Goal: Transaction & Acquisition: Download file/media

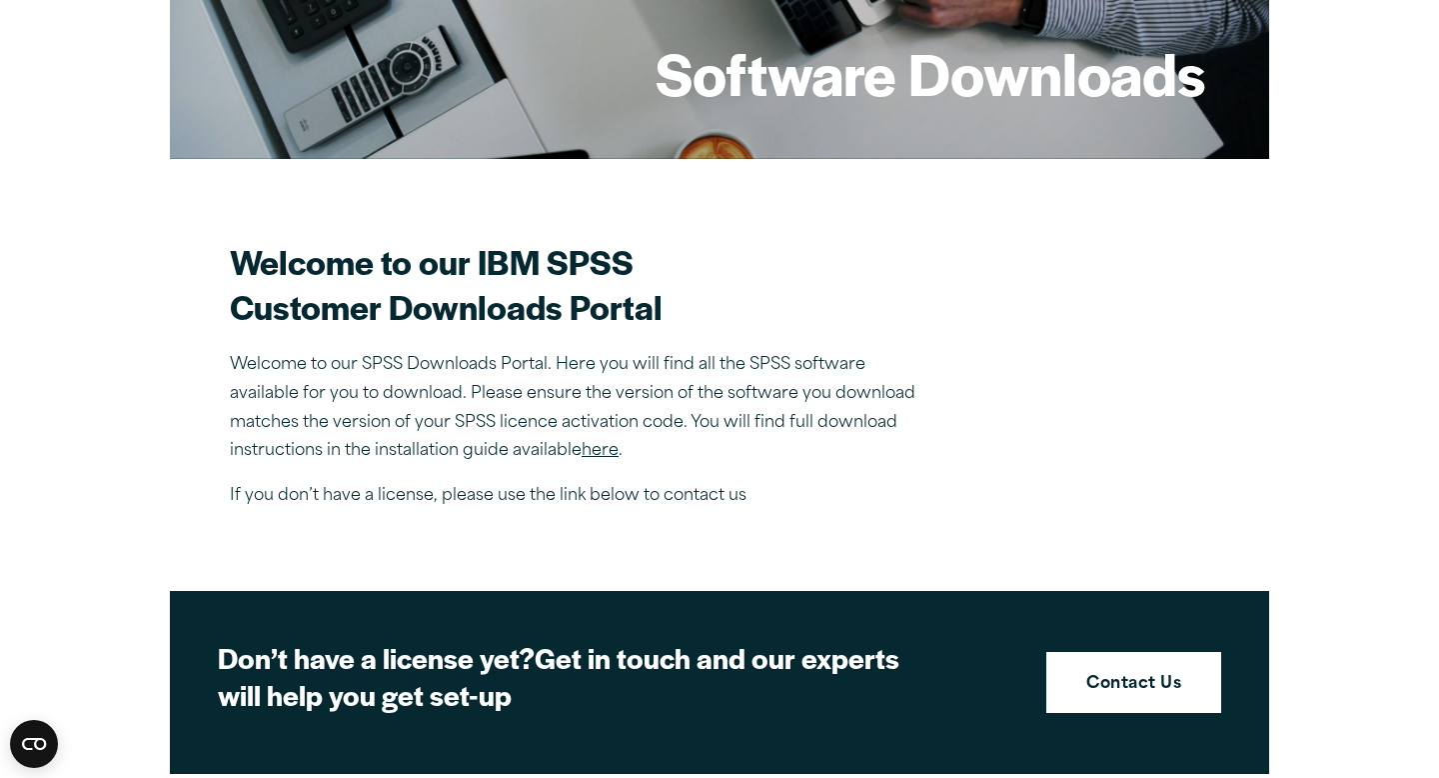
scroll to position [399, 0]
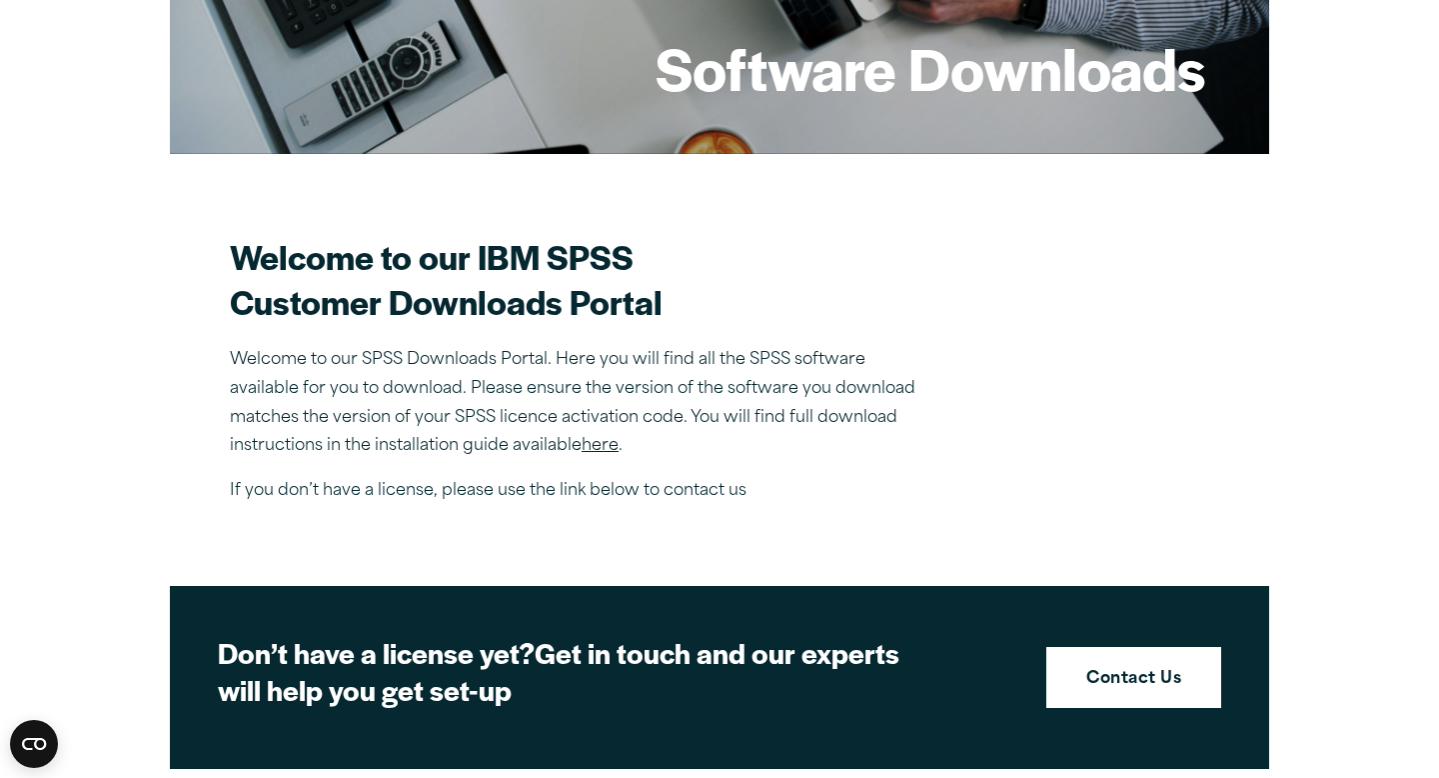
click at [593, 449] on link "here" at bounding box center [600, 446] width 37 height 16
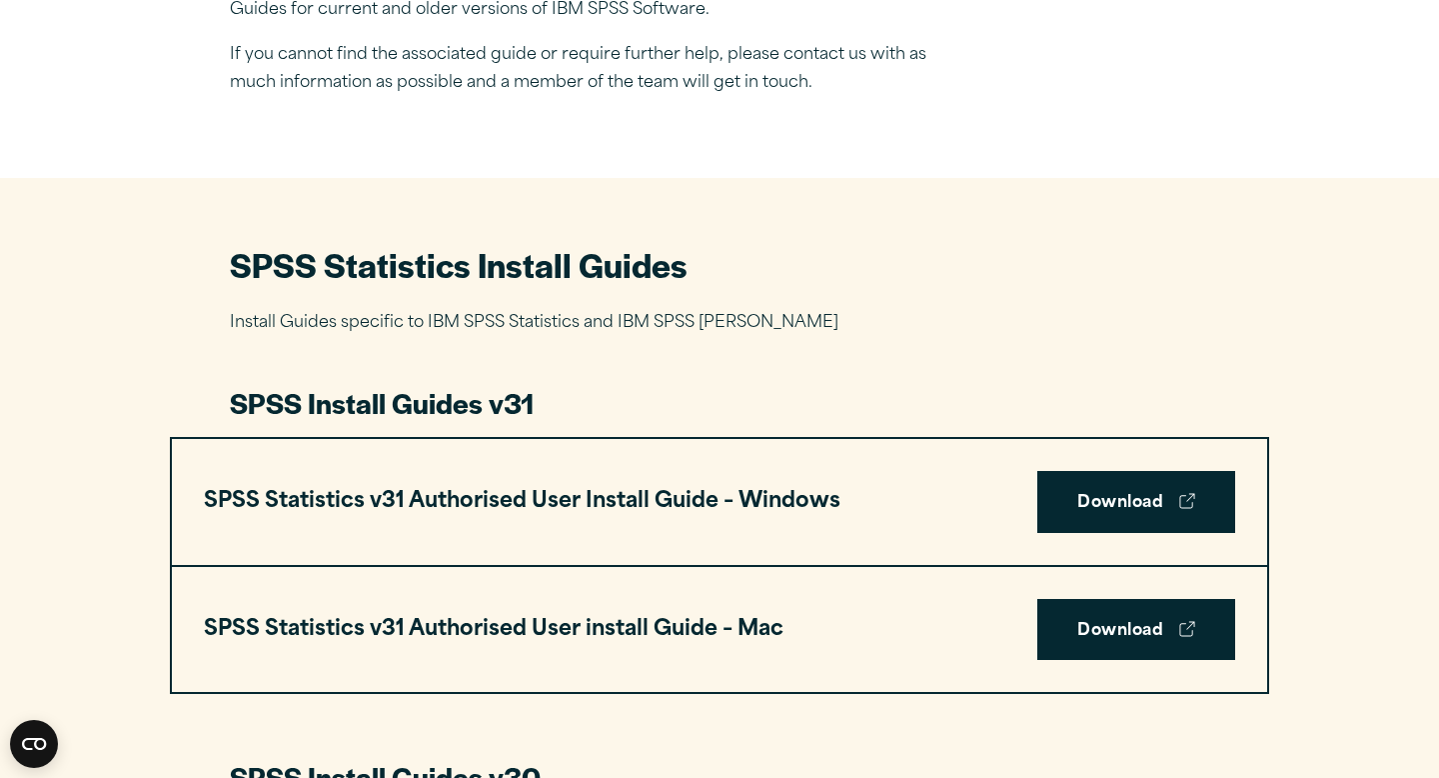
scroll to position [751, 0]
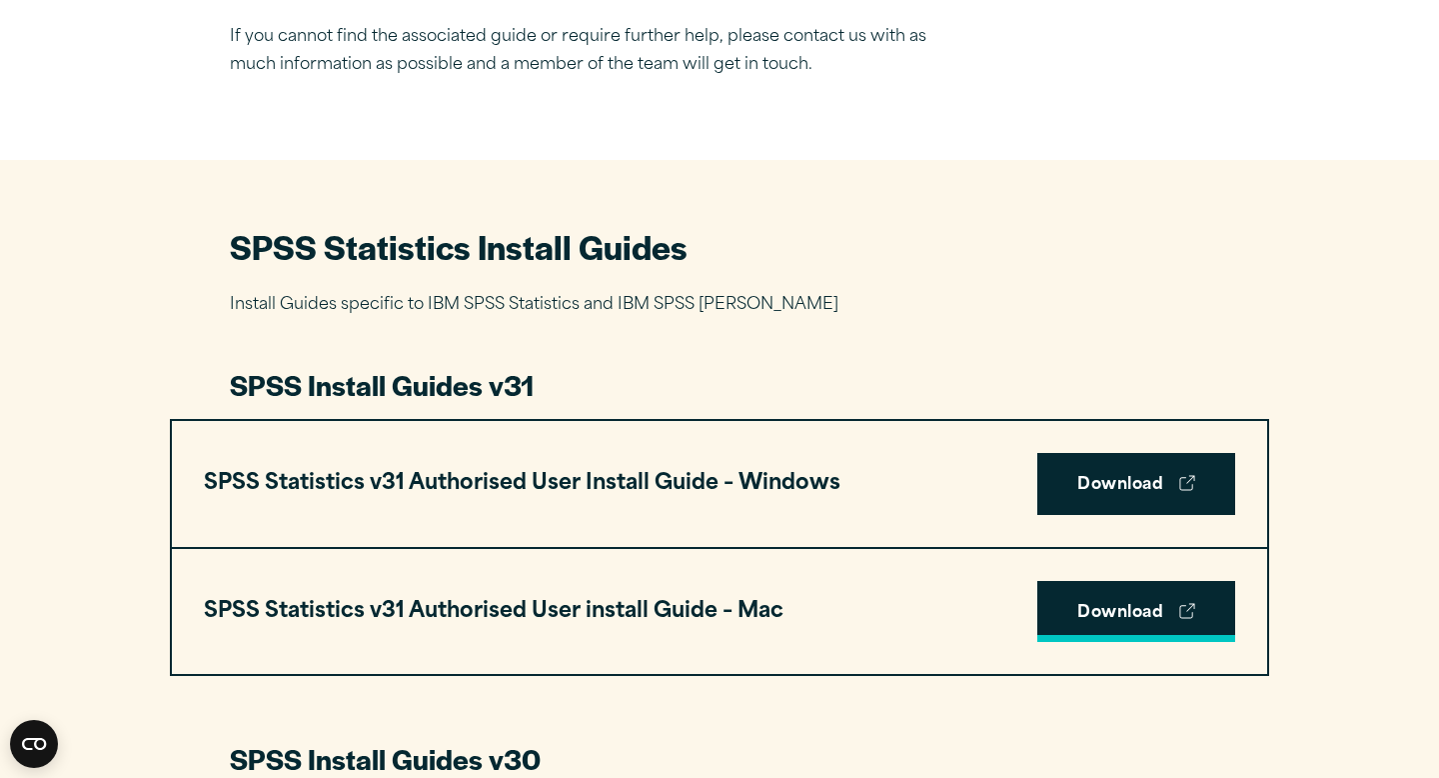
click at [1126, 618] on link "Download" at bounding box center [1136, 612] width 198 height 62
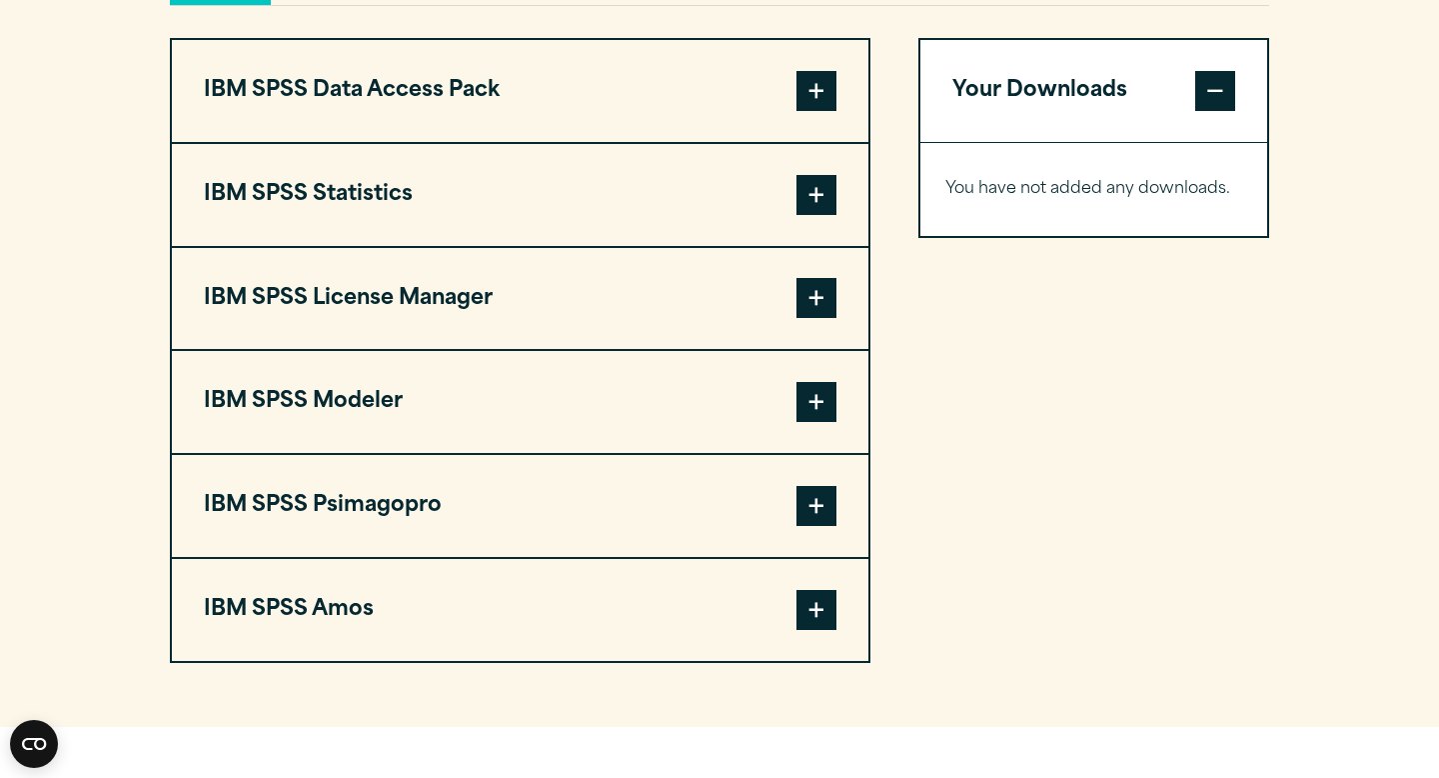
scroll to position [1585, 0]
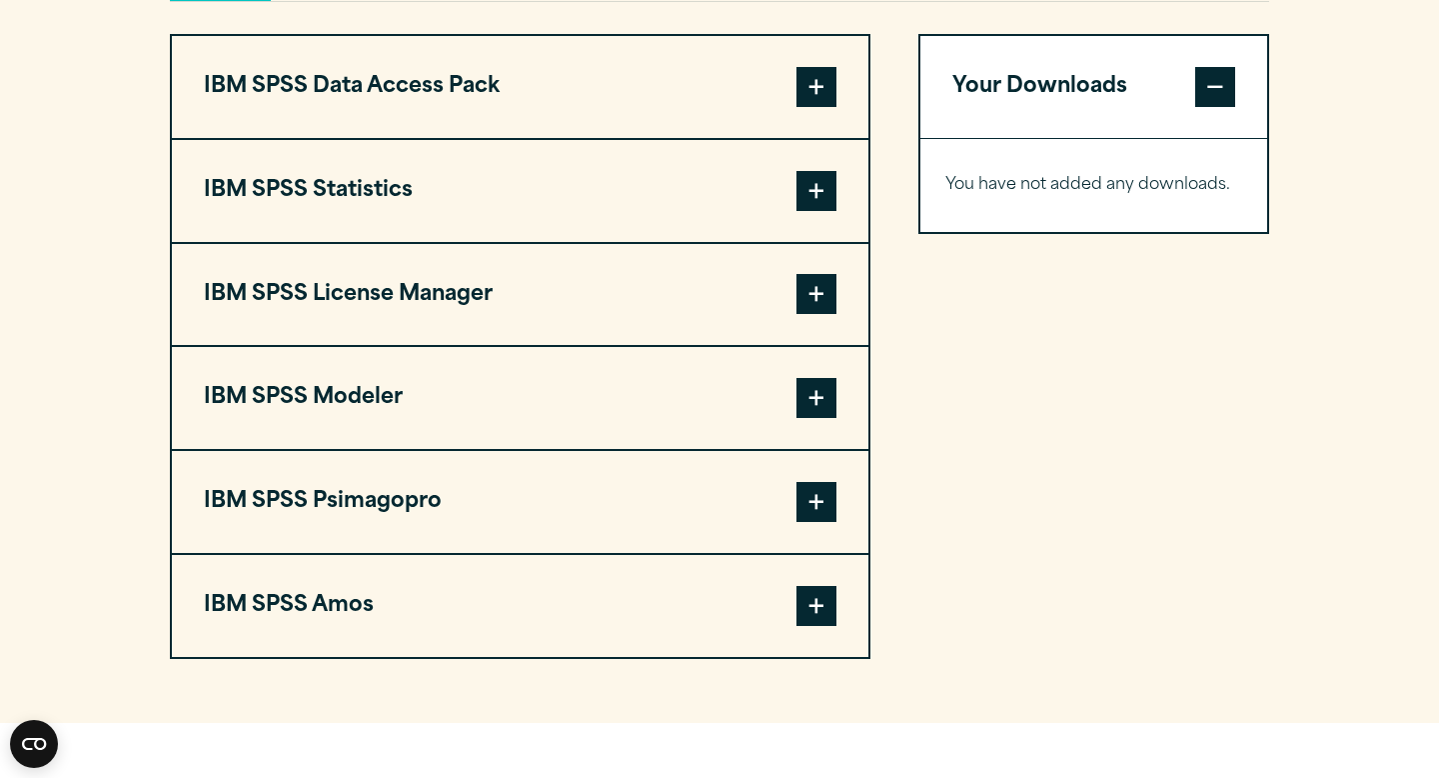
click at [809, 202] on span at bounding box center [817, 191] width 40 height 40
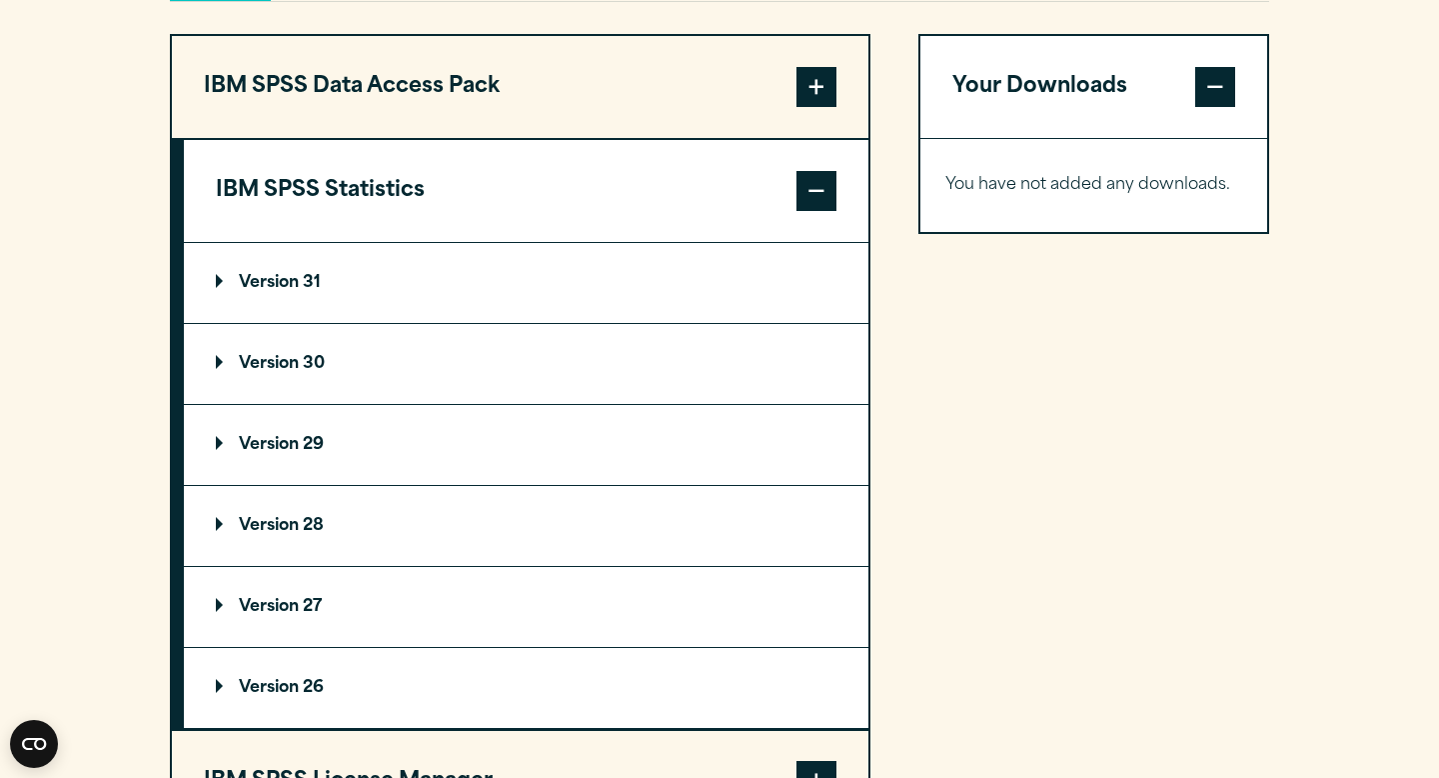
click at [659, 287] on summary "Version 31" at bounding box center [526, 283] width 685 height 80
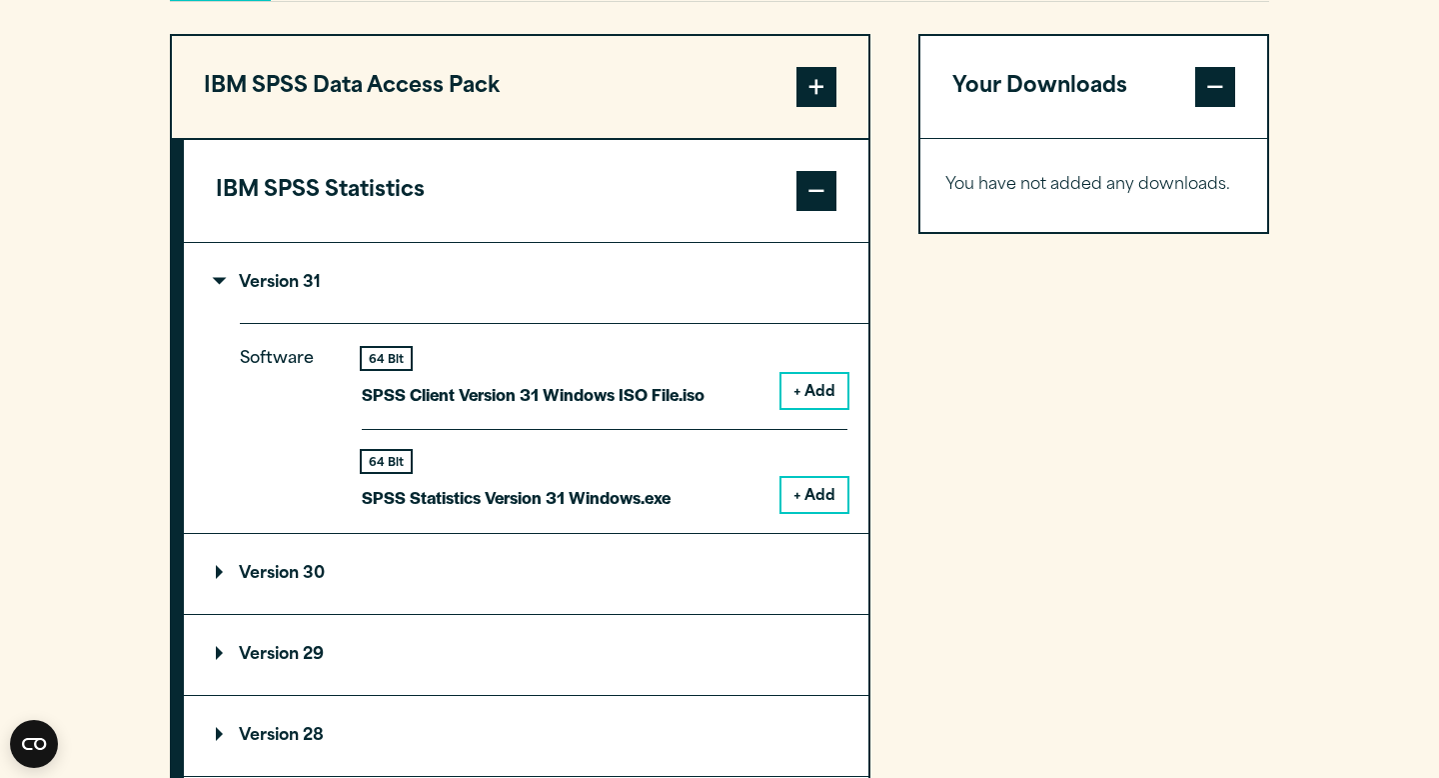
click at [809, 397] on button "+ Add" at bounding box center [815, 391] width 66 height 34
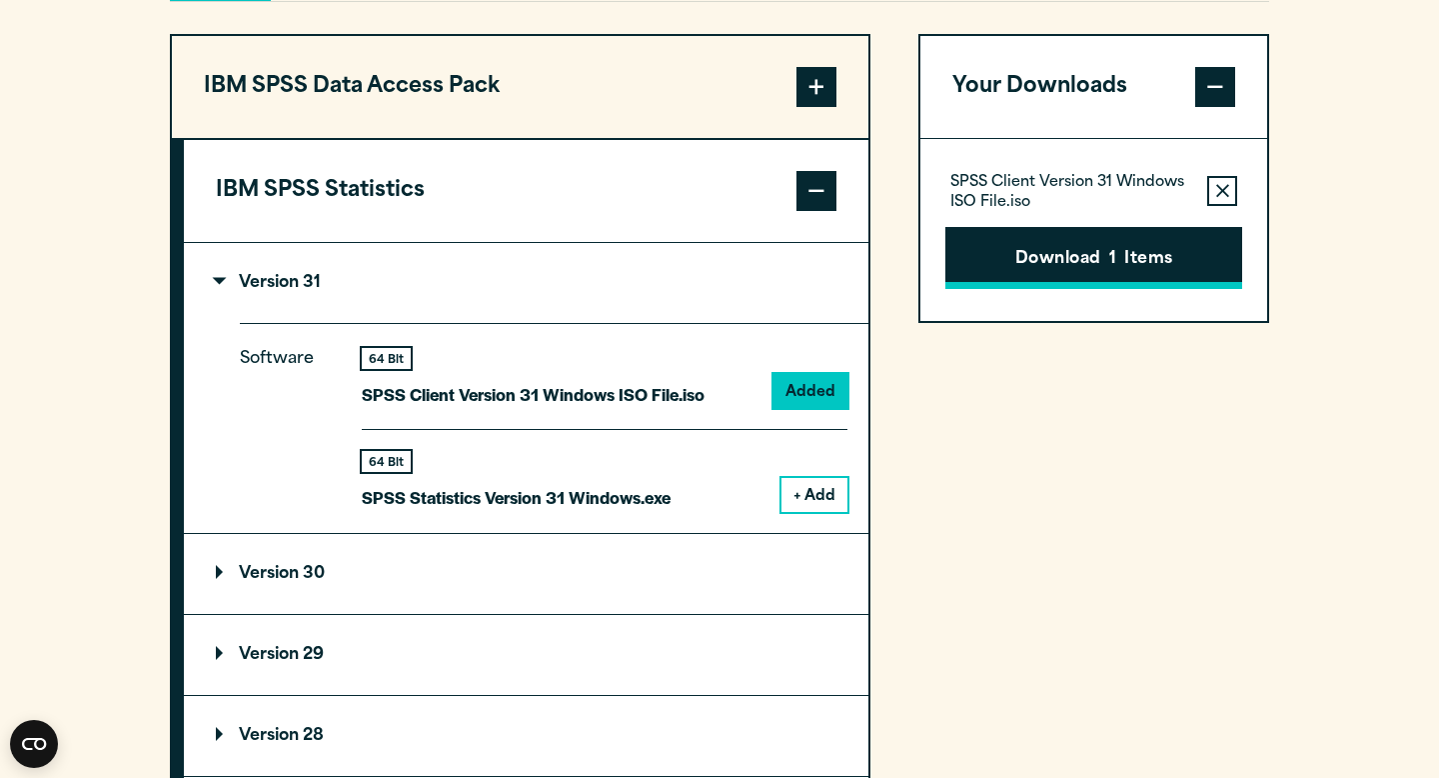
click at [994, 258] on button "Download 1 Items" at bounding box center [1093, 258] width 297 height 62
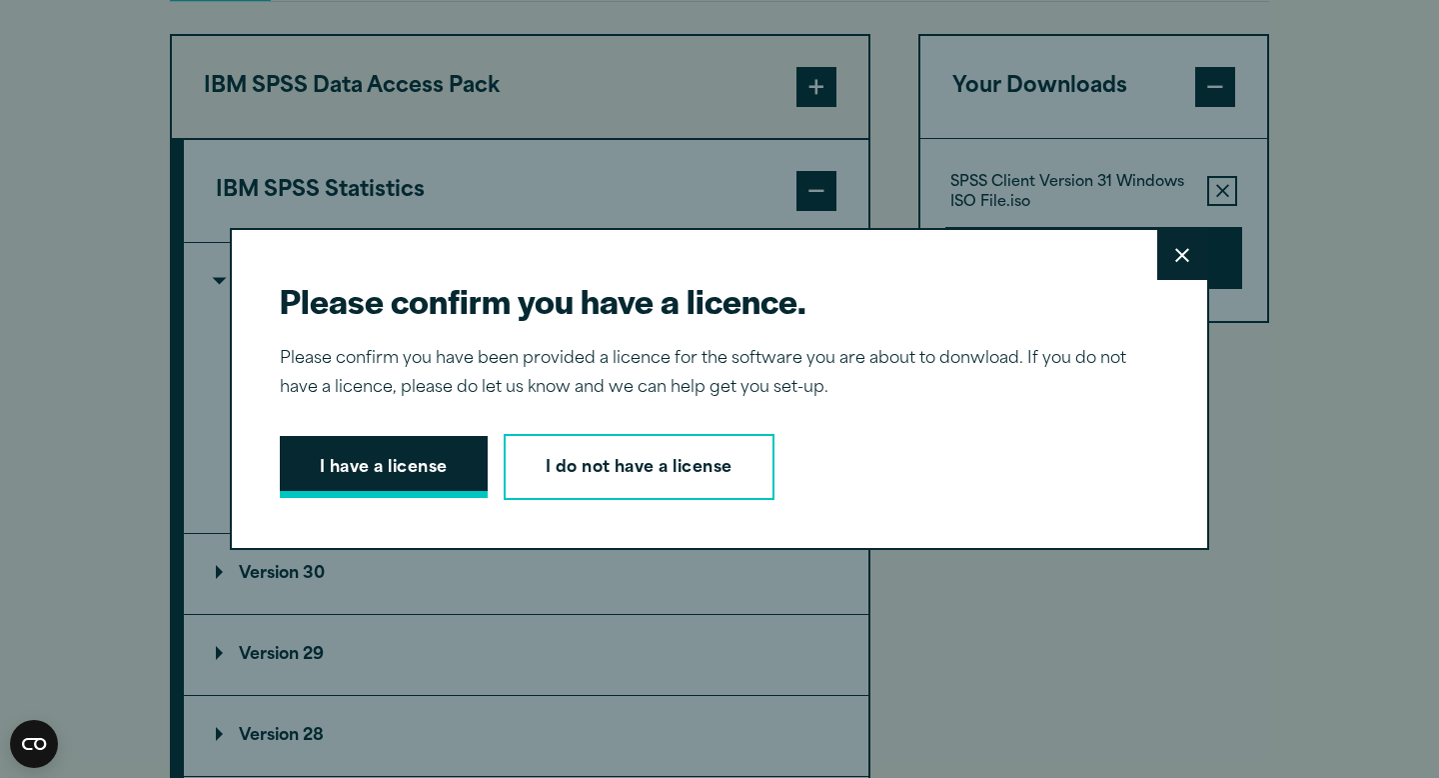
click at [452, 468] on button "I have a license" at bounding box center [384, 467] width 208 height 62
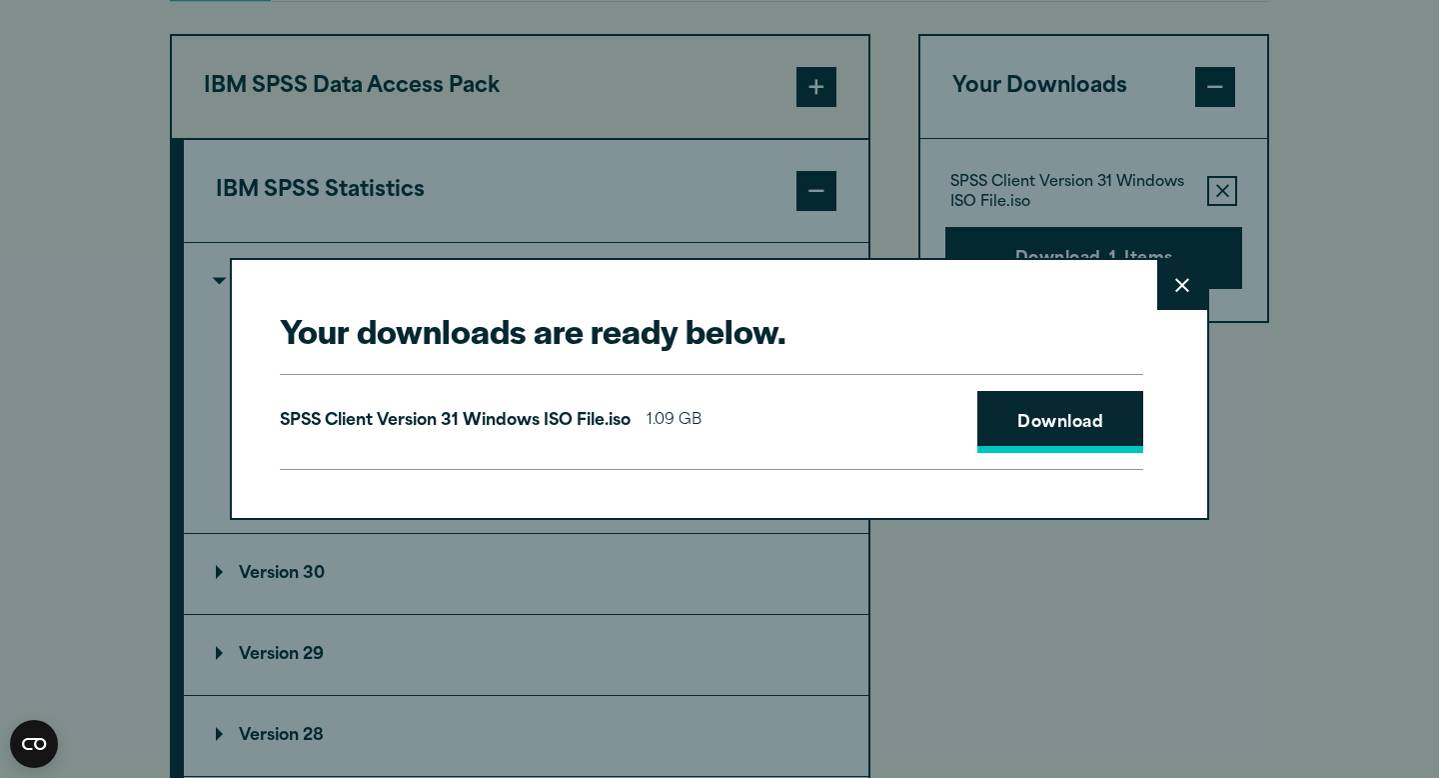
click at [1054, 423] on link "Download" at bounding box center [1060, 422] width 166 height 62
